Goal: Task Accomplishment & Management: Complete application form

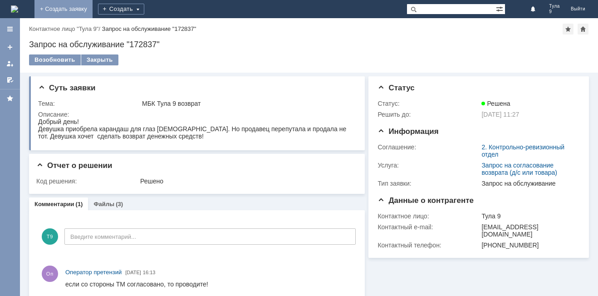
click at [93, 10] on link "+ Создать заявку" at bounding box center [64, 9] width 58 height 18
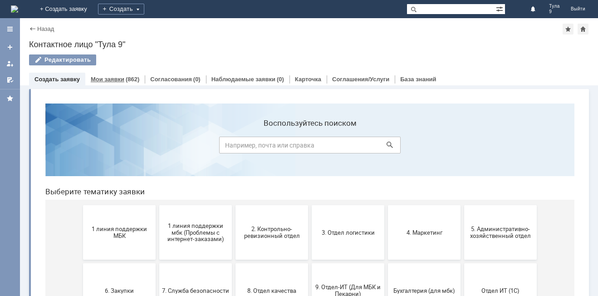
click at [119, 81] on link "Мои заявки" at bounding box center [108, 79] width 34 height 7
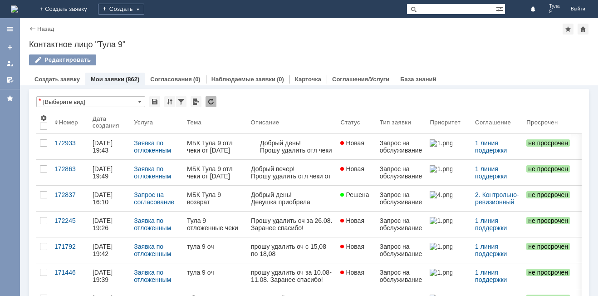
click at [61, 84] on div "Создать заявку" at bounding box center [57, 79] width 56 height 13
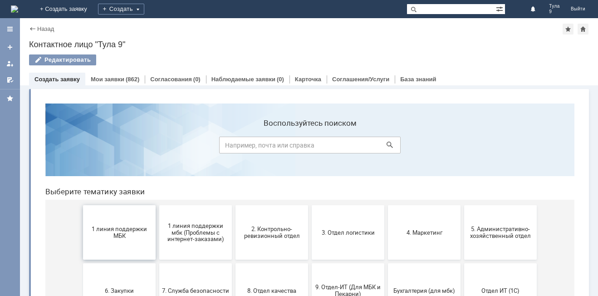
click at [140, 238] on span "1 линия поддержки МБК" at bounding box center [119, 233] width 67 height 14
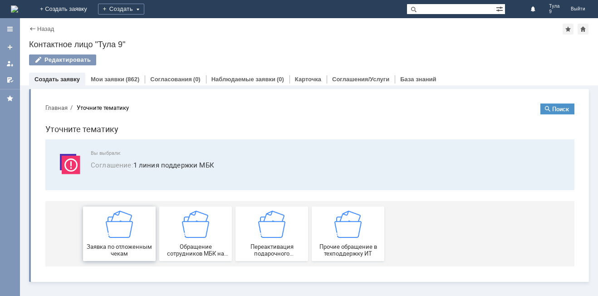
click at [139, 235] on div "Заявка по отложенным чекам" at bounding box center [119, 234] width 67 height 46
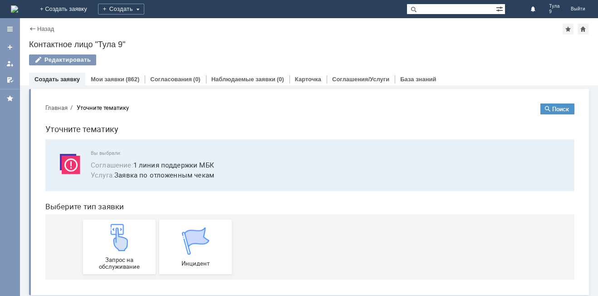
click at [139, 235] on div "Запрос на обслуживание" at bounding box center [119, 247] width 67 height 46
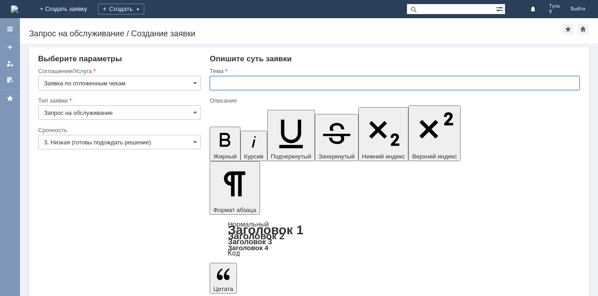
click at [243, 83] on input "text" at bounding box center [395, 83] width 371 height 15
type input "МБК Тула 9 отл чеки от [DATE]"
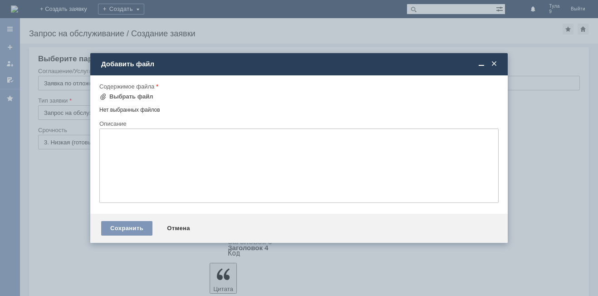
click at [124, 90] on div "Содержимое файла" at bounding box center [299, 87] width 400 height 9
click at [124, 96] on div "Выбрать файл" at bounding box center [131, 96] width 44 height 7
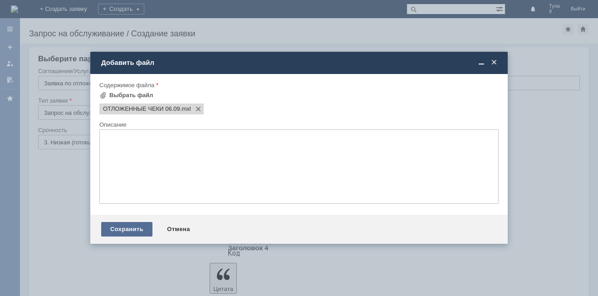
click at [141, 234] on div "Сохранить" at bounding box center [126, 229] width 51 height 15
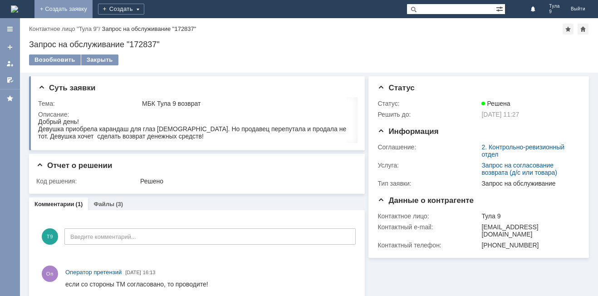
click at [93, 13] on link "+ Создать заявку" at bounding box center [64, 9] width 58 height 18
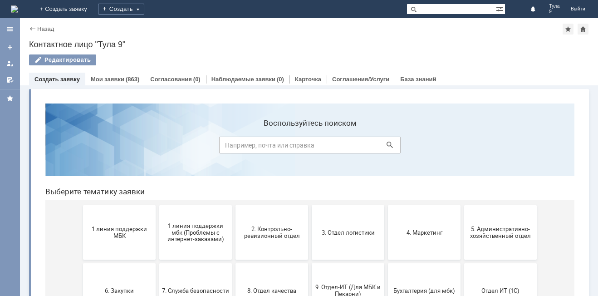
click at [110, 78] on link "Мои заявки" at bounding box center [108, 79] width 34 height 7
